Goal: Find specific page/section: Find specific page/section

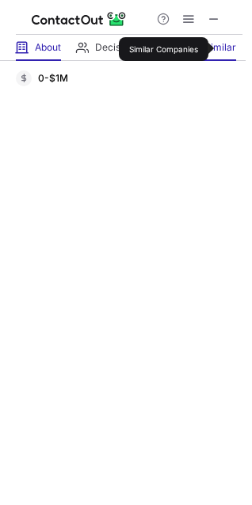
click at [220, 49] on span "Similar" at bounding box center [220, 47] width 32 height 13
